Goal: Task Accomplishment & Management: Manage account settings

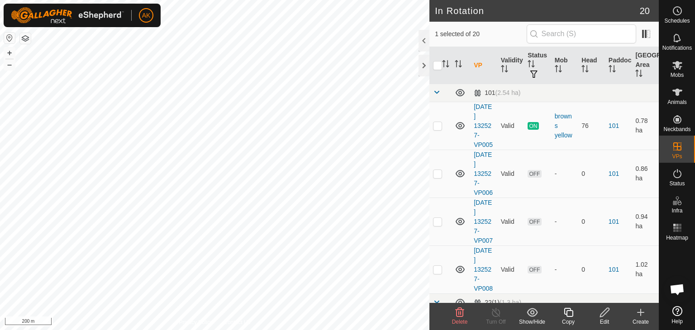
click at [458, 311] on icon at bounding box center [459, 312] width 11 height 11
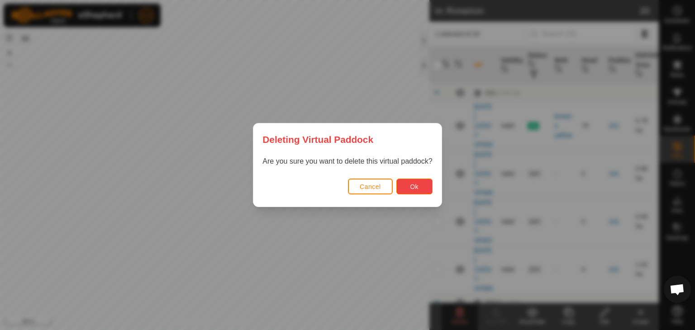
click at [407, 189] on button "Ok" at bounding box center [414, 187] width 36 height 16
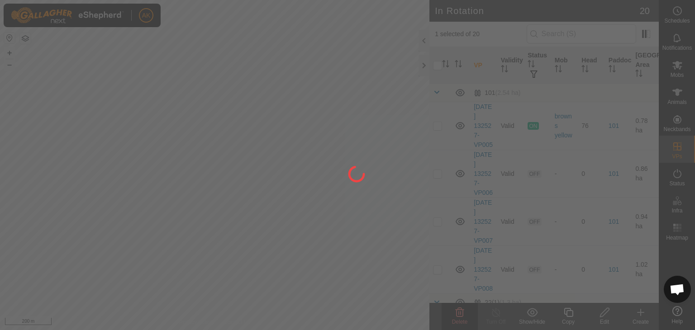
checkbox input "false"
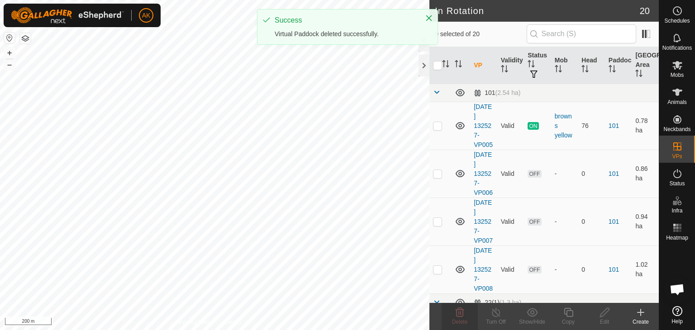
checkbox input "true"
click at [462, 314] on icon at bounding box center [459, 312] width 9 height 9
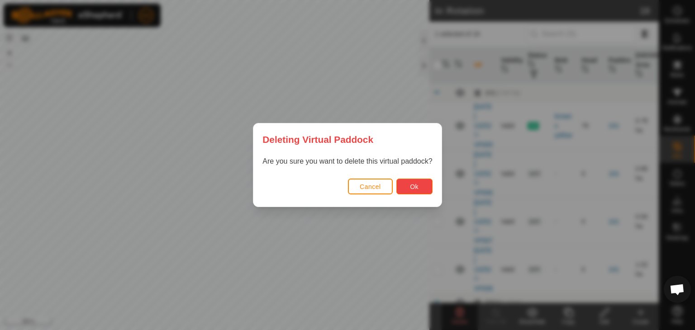
click at [420, 193] on button "Ok" at bounding box center [414, 187] width 36 height 16
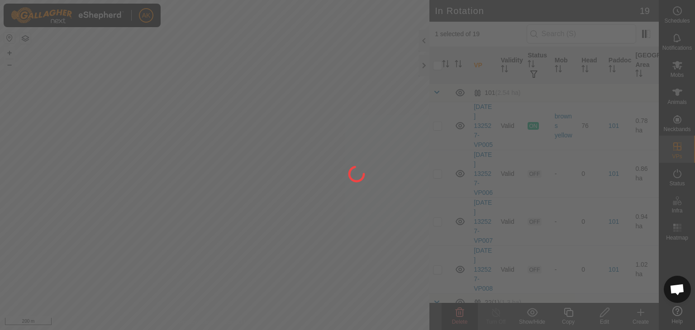
checkbox input "false"
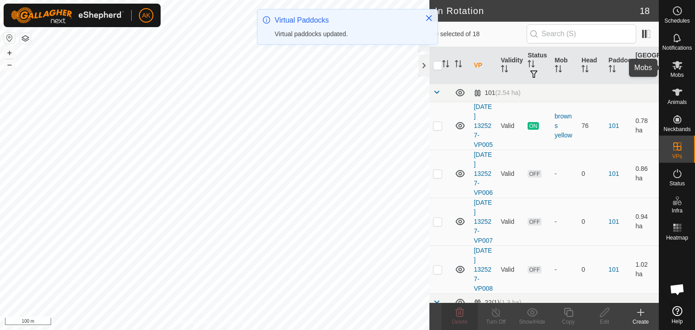
click at [674, 68] on icon at bounding box center [677, 65] width 10 height 9
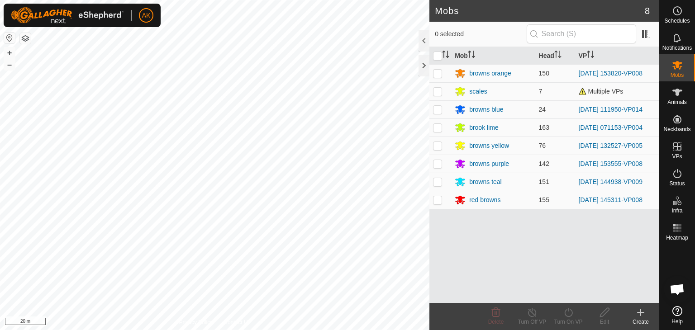
click at [642, 312] on icon at bounding box center [640, 312] width 11 height 11
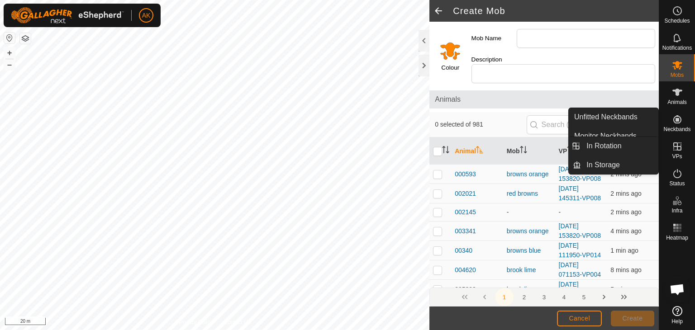
click at [676, 147] on icon at bounding box center [677, 146] width 11 height 11
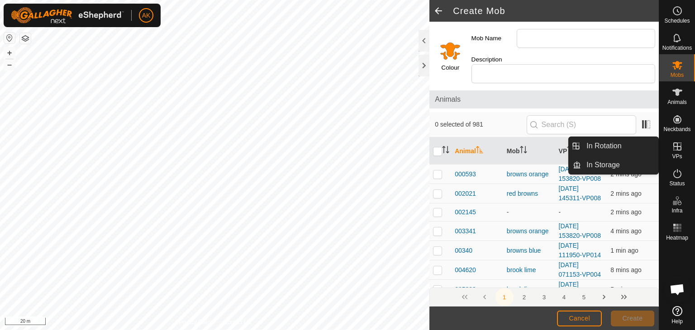
click at [676, 147] on icon at bounding box center [677, 146] width 11 height 11
click at [610, 146] on link "In Rotation" at bounding box center [619, 146] width 77 height 18
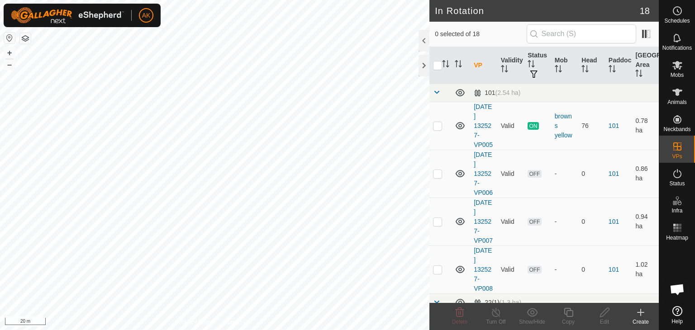
click at [641, 314] on icon at bounding box center [640, 312] width 11 height 11
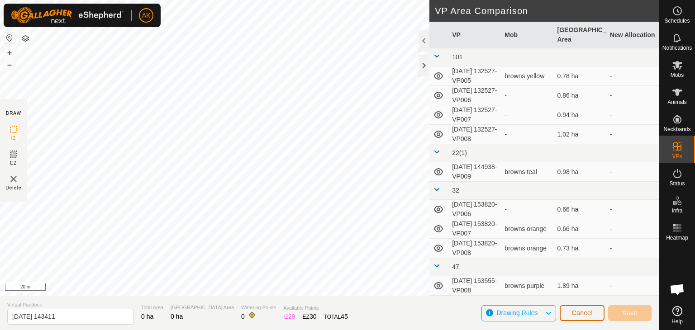
click at [585, 315] on span "Cancel" at bounding box center [581, 312] width 21 height 7
